Goal: Information Seeking & Learning: Learn about a topic

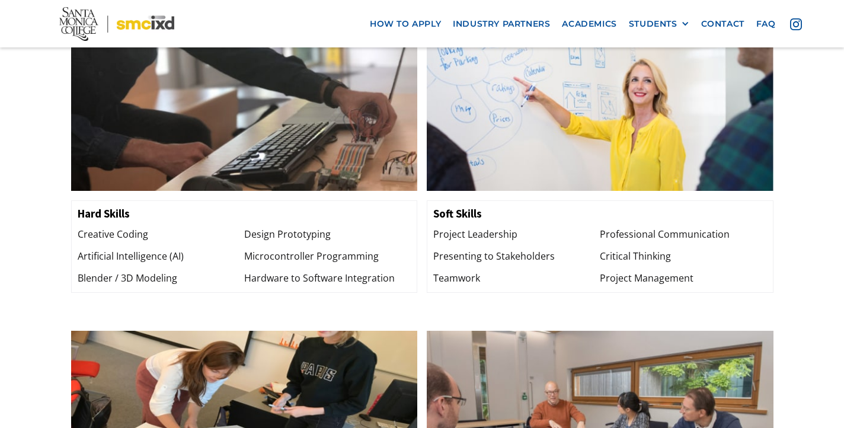
scroll to position [1246, 0]
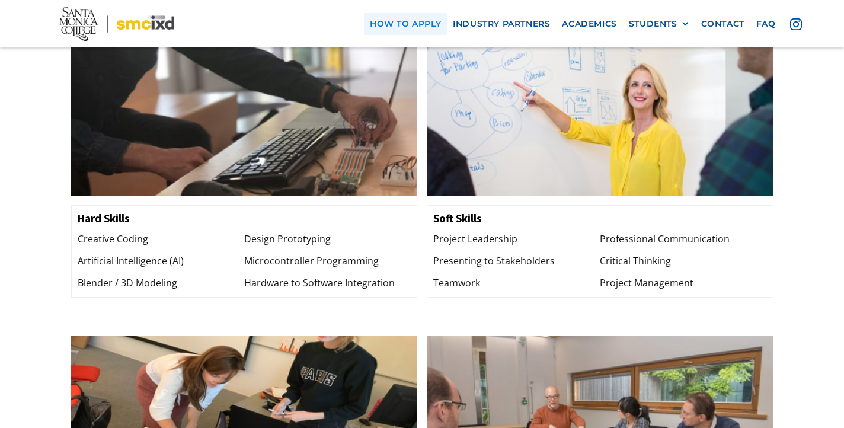
click at [385, 20] on link "how to apply" at bounding box center [405, 24] width 83 height 22
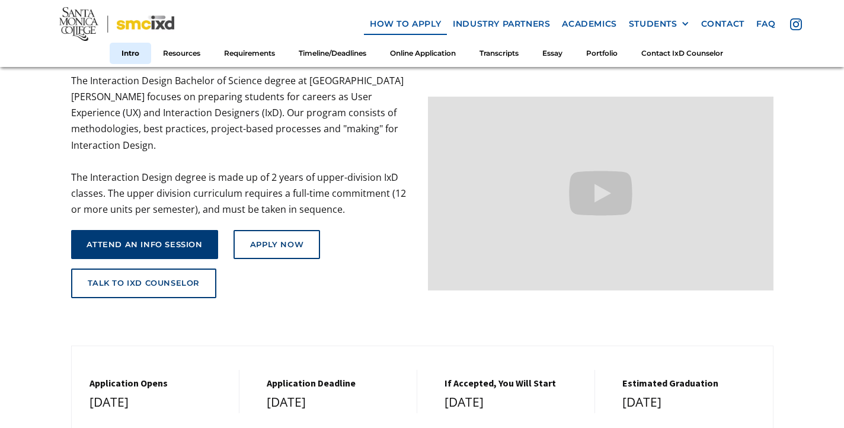
click at [167, 240] on div "attend an info session" at bounding box center [145, 244] width 116 height 9
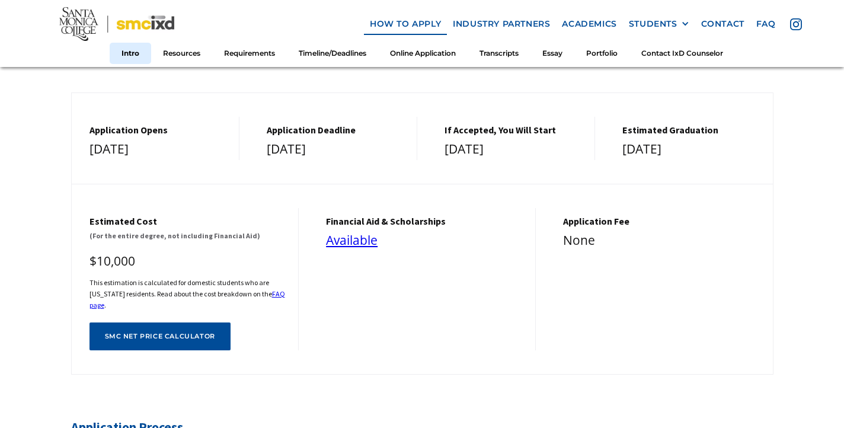
scroll to position [409, 0]
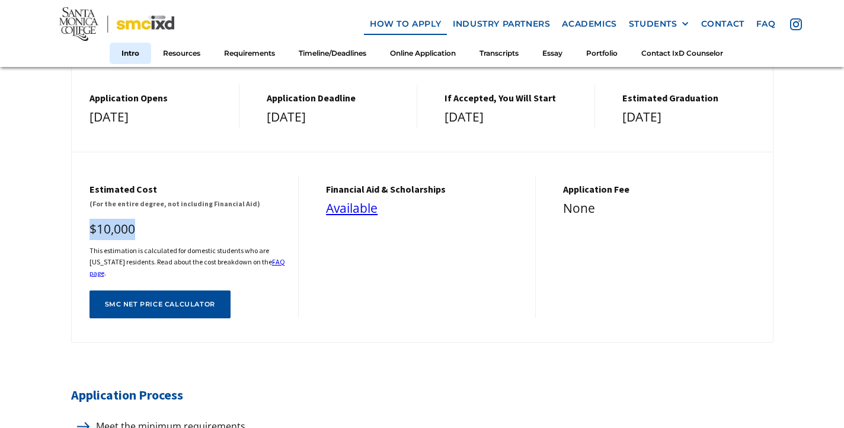
drag, startPoint x: 139, startPoint y: 221, endPoint x: 79, endPoint y: 220, distance: 59.9
click at [79, 220] on div "Estimated cost (For the entire degree, not including Financial Aid) $10,000 Thi…" at bounding box center [186, 247] width 228 height 143
drag, startPoint x: 386, startPoint y: 243, endPoint x: 315, endPoint y: 205, distance: 79.8
click at [315, 205] on div "financial aid & Scholarships Available" at bounding box center [422, 247] width 228 height 143
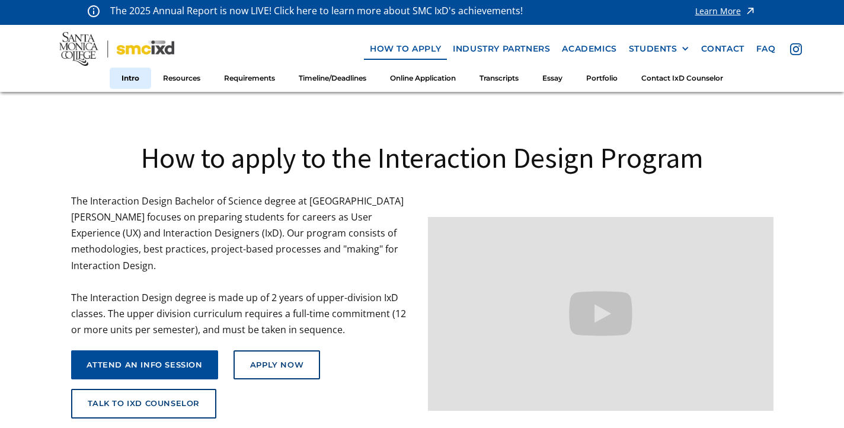
scroll to position [0, 0]
